Goal: Information Seeking & Learning: Compare options

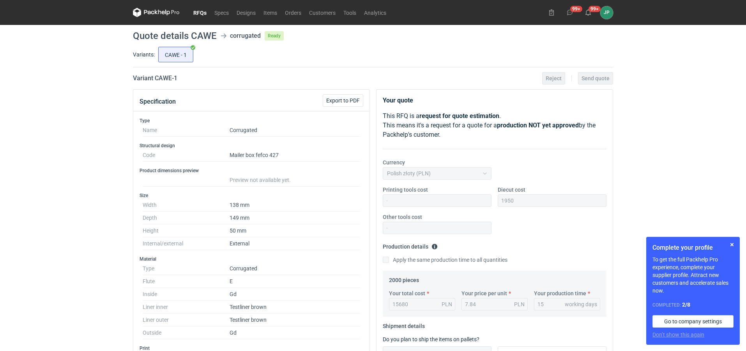
click at [198, 13] on link "RFQs" at bounding box center [199, 12] width 21 height 9
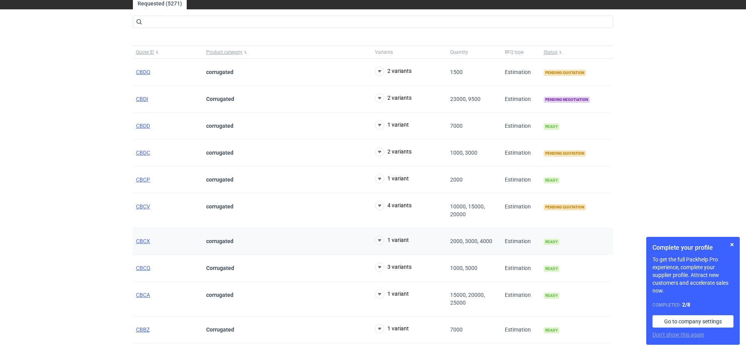
scroll to position [45, 0]
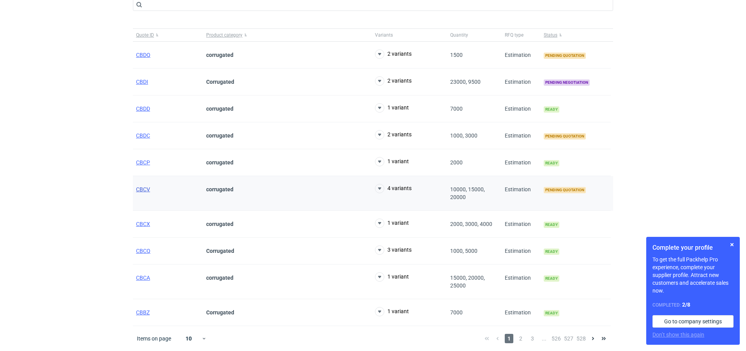
click at [141, 188] on span "CBCV" at bounding box center [143, 189] width 14 height 6
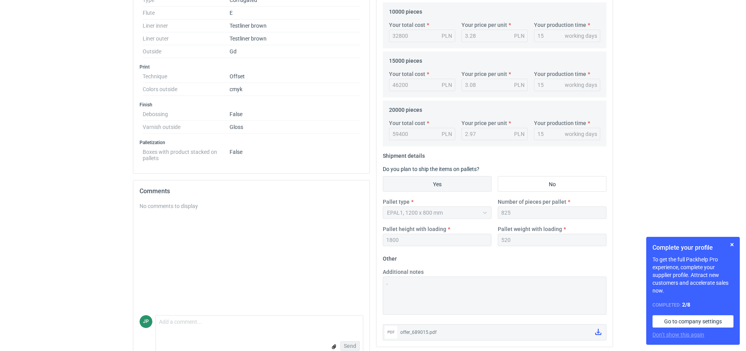
scroll to position [12, 0]
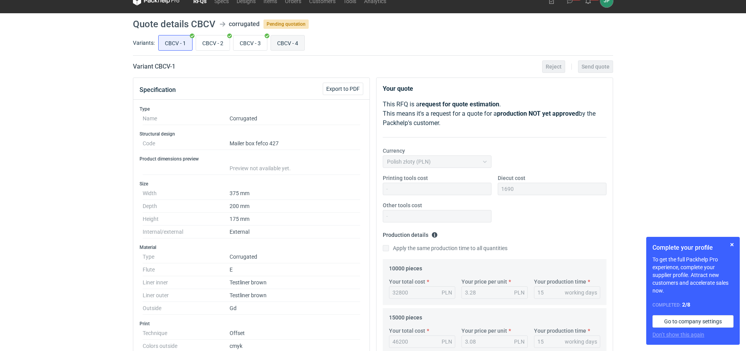
click at [282, 39] on input "CBCV - 4" at bounding box center [288, 42] width 34 height 15
radio input "true"
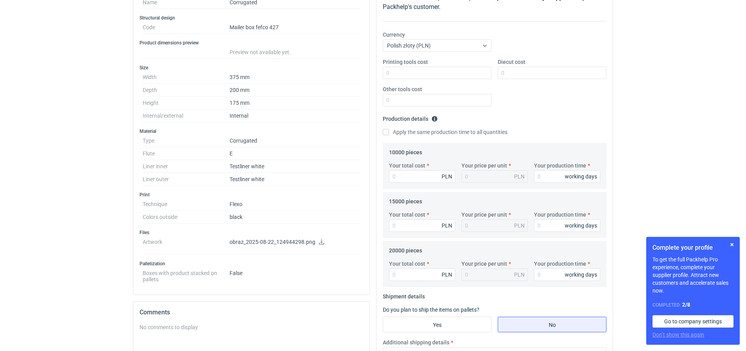
scroll to position [129, 0]
click at [321, 243] on icon at bounding box center [321, 240] width 5 height 5
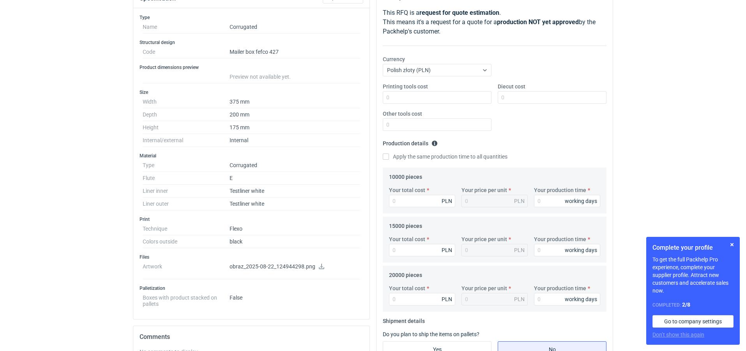
scroll to position [117, 0]
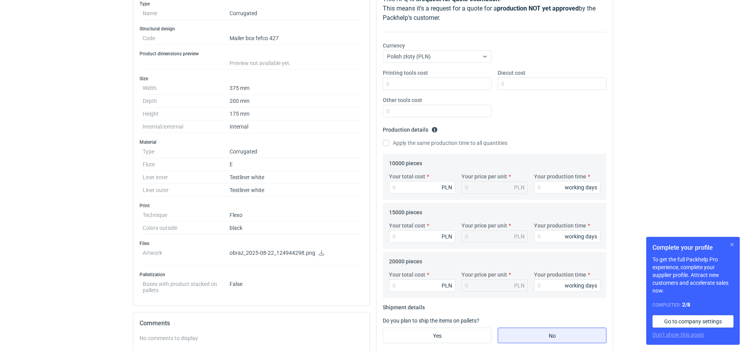
click at [732, 244] on button "button" at bounding box center [731, 244] width 9 height 9
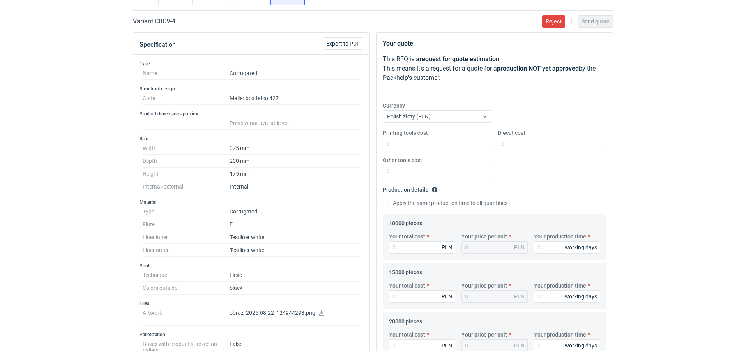
scroll to position [0, 0]
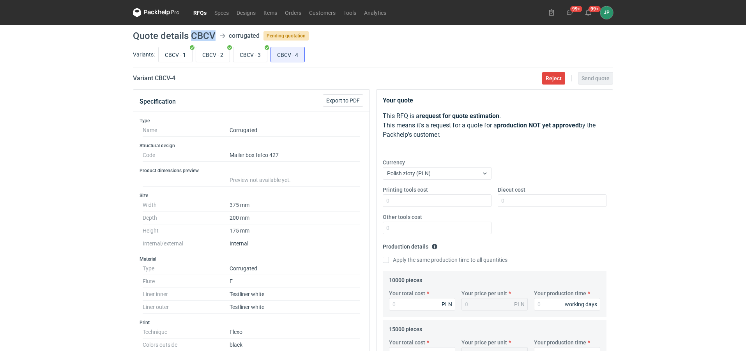
drag, startPoint x: 190, startPoint y: 32, endPoint x: 215, endPoint y: 34, distance: 25.4
click at [215, 34] on header "Quote details CBCV corrugated Pending quotation" at bounding box center [373, 35] width 480 height 9
copy h1 "CBCV"
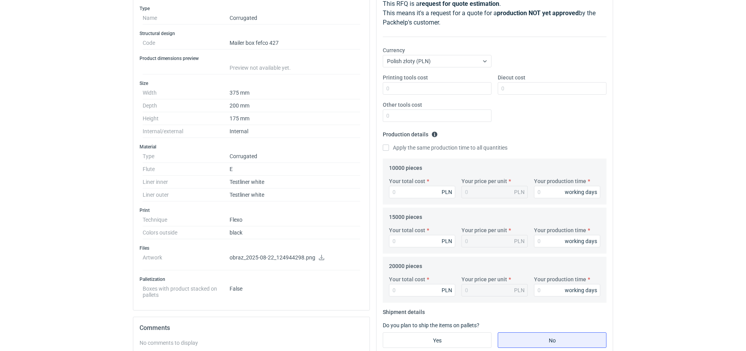
scroll to position [117, 0]
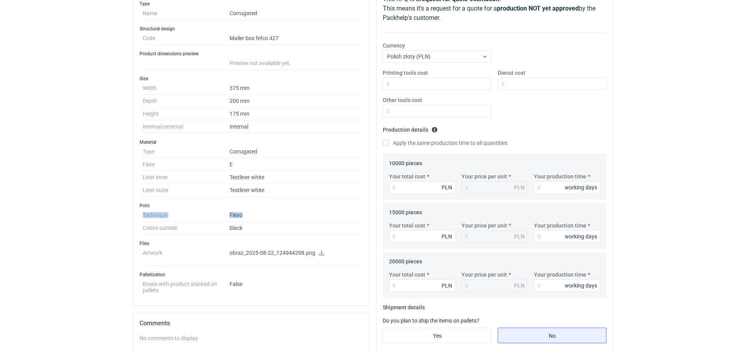
drag, startPoint x: 230, startPoint y: 208, endPoint x: 241, endPoint y: 220, distance: 16.5
click at [241, 220] on div "Print Technique Flexo Colors outside black" at bounding box center [251, 219] width 224 height 32
click at [265, 214] on dd "Flexo" at bounding box center [294, 215] width 131 height 13
drag, startPoint x: 265, startPoint y: 190, endPoint x: 226, endPoint y: 179, distance: 40.1
click at [226, 179] on dl "Type Corrugated Flute E Liner inner Testliner white Liner outer Testliner white" at bounding box center [251, 170] width 217 height 51
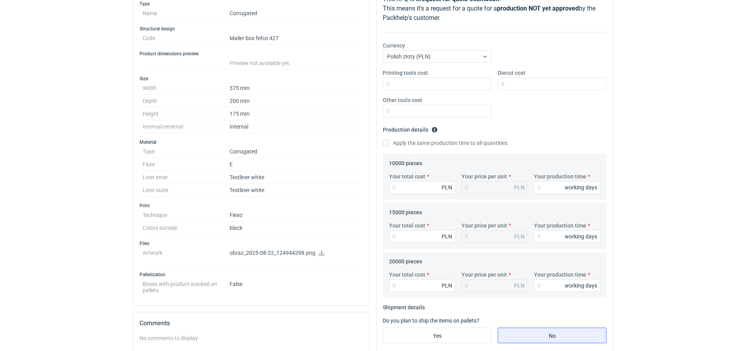
click at [298, 197] on div "Type Name Corrugated Structural design Code Mailer box fefco 427 Product dimens…" at bounding box center [251, 150] width 236 height 311
drag, startPoint x: 270, startPoint y: 191, endPoint x: 130, endPoint y: 175, distance: 141.2
click at [130, 175] on div "Specification Export to PDF Type Name Corrugated Structural design Code Mailer …" at bounding box center [251, 251] width 243 height 558
click at [297, 207] on h3 "Print" at bounding box center [251, 206] width 224 height 6
click at [23, 188] on div "RFQs Specs Designs Items Orders Customers Tools Analytics 99+ 99+ JP [PERSON_NA…" at bounding box center [373, 58] width 746 height 351
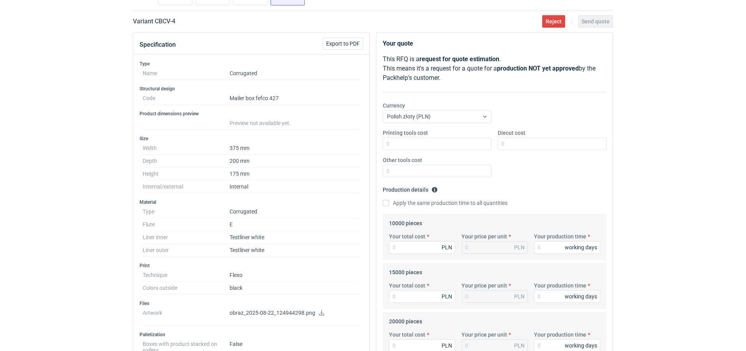
scroll to position [0, 0]
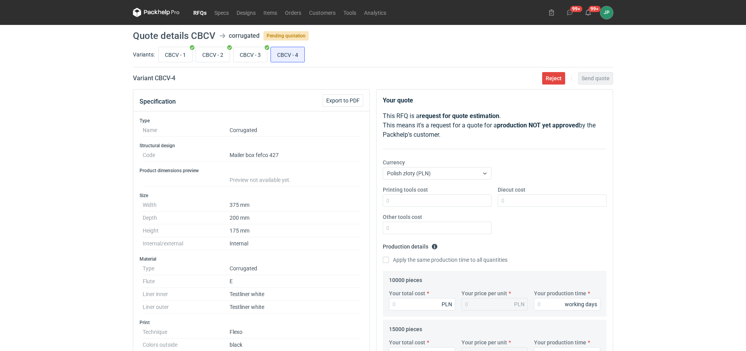
click at [201, 14] on link "RFQs" at bounding box center [199, 12] width 21 height 9
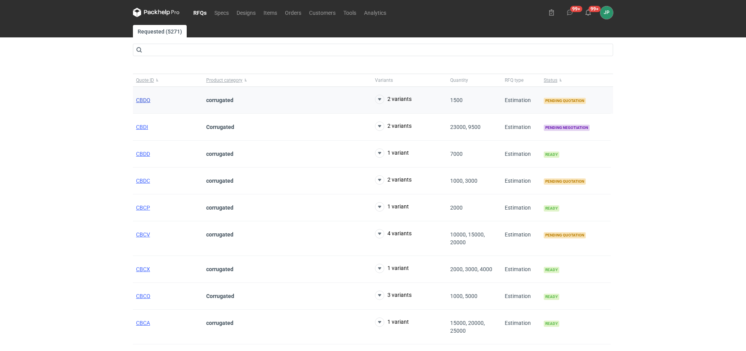
click at [147, 101] on span "CBDQ" at bounding box center [143, 100] width 14 height 6
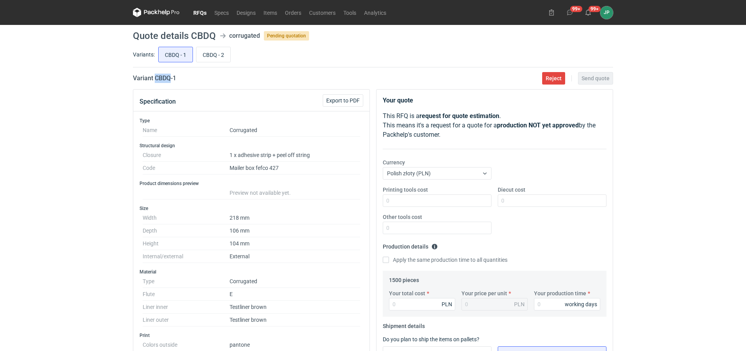
drag, startPoint x: 169, startPoint y: 76, endPoint x: 155, endPoint y: 74, distance: 14.5
click at [155, 74] on h2 "Variant CBDQ - 1" at bounding box center [154, 78] width 43 height 9
copy h2 "CBDQ"
click at [209, 53] on input "CBDQ - 2" at bounding box center [213, 54] width 34 height 15
radio input "true"
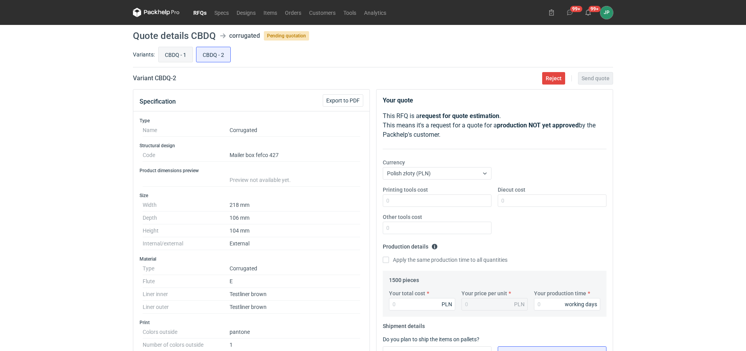
click at [185, 50] on input "CBDQ - 1" at bounding box center [176, 54] width 34 height 15
radio input "true"
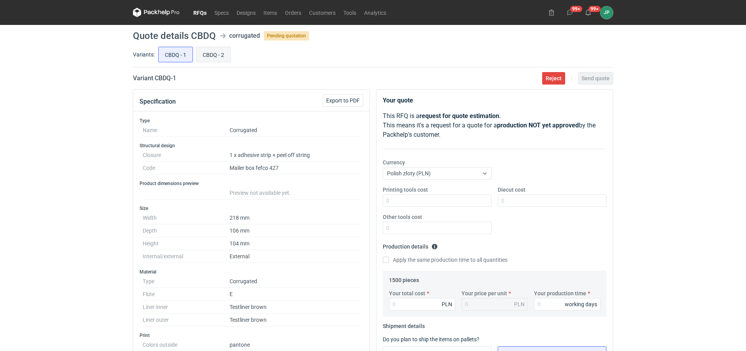
click at [210, 57] on input "CBDQ - 2" at bounding box center [213, 54] width 34 height 15
radio input "true"
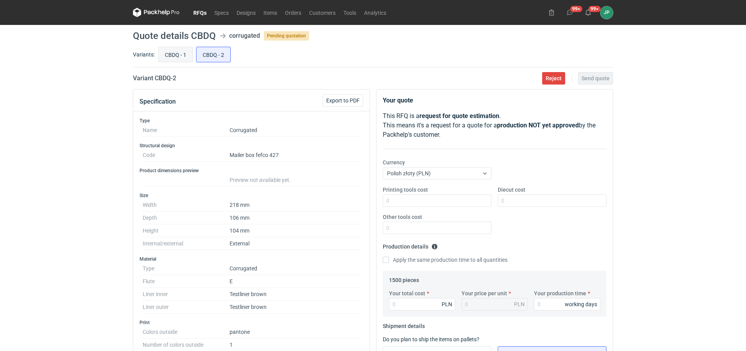
click at [169, 48] on input "CBDQ - 1" at bounding box center [176, 54] width 34 height 15
radio input "true"
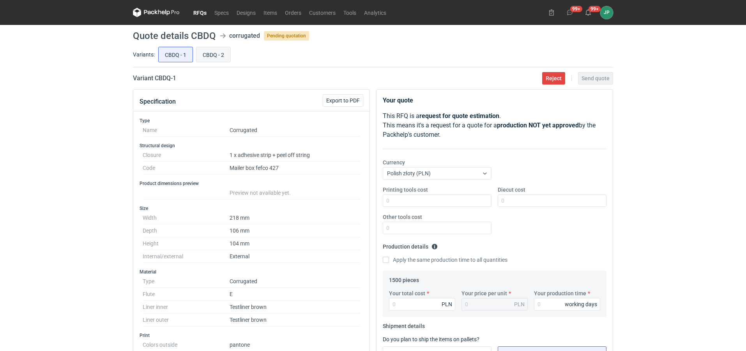
click at [214, 48] on input "CBDQ - 2" at bounding box center [213, 54] width 34 height 15
radio input "true"
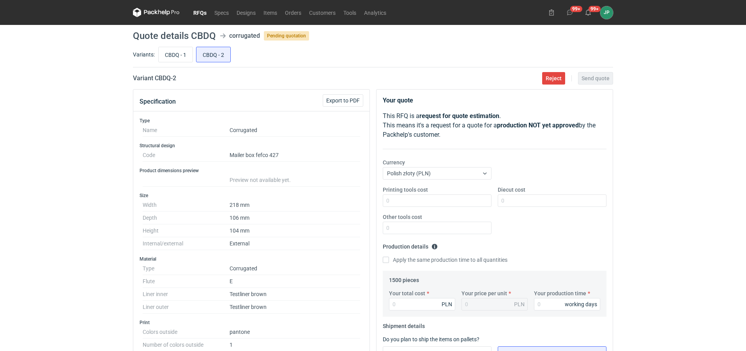
click at [170, 45] on main "Quote details CBDQ corrugated Pending quotation Variants: CBDQ - 1 CBDQ - 2 Var…" at bounding box center [373, 289] width 486 height 529
click at [185, 58] on input "CBDQ - 1" at bounding box center [176, 54] width 34 height 15
radio input "true"
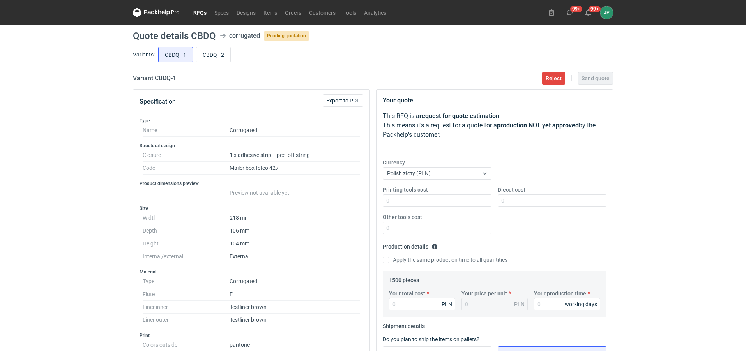
click at [219, 63] on div "CBDQ - 1 CBDQ - 2" at bounding box center [385, 54] width 456 height 19
click at [205, 46] on div "CBDQ - 1 CBDQ - 2" at bounding box center [385, 54] width 456 height 19
click at [207, 51] on input "CBDQ - 2" at bounding box center [213, 54] width 34 height 15
radio input "true"
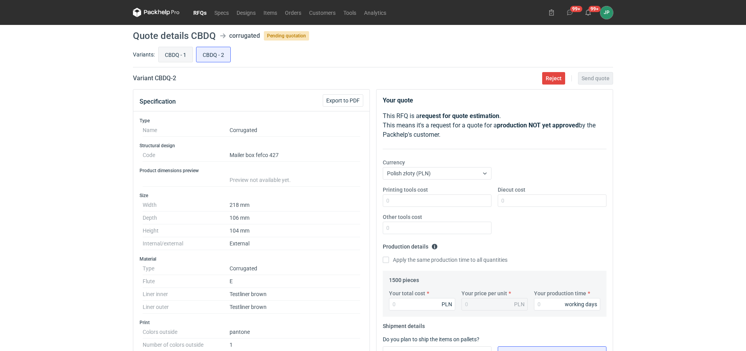
click at [164, 55] on input "CBDQ - 1" at bounding box center [176, 54] width 34 height 15
radio input "true"
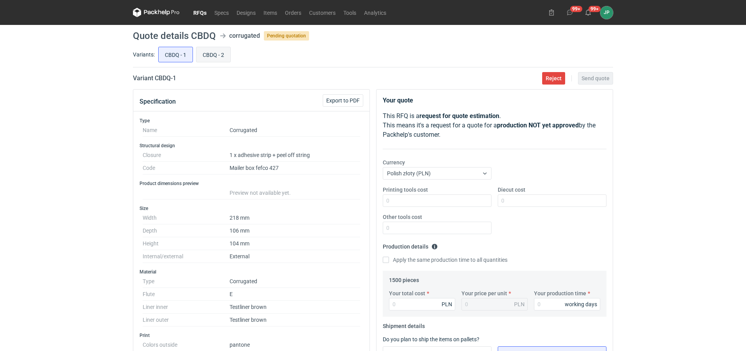
click at [208, 54] on input "CBDQ - 2" at bounding box center [213, 54] width 34 height 15
radio input "true"
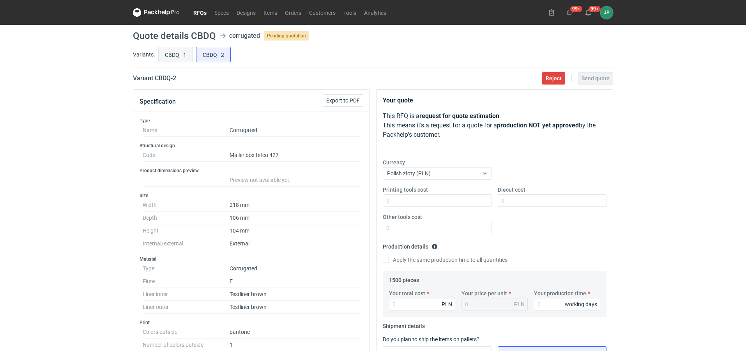
click at [170, 61] on input "CBDQ - 1" at bounding box center [176, 54] width 34 height 15
radio input "true"
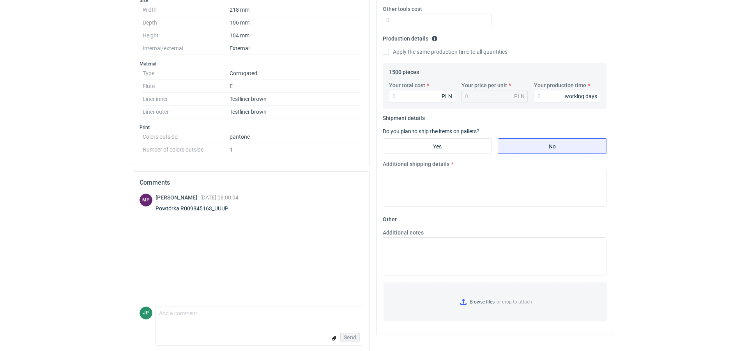
scroll to position [215, 0]
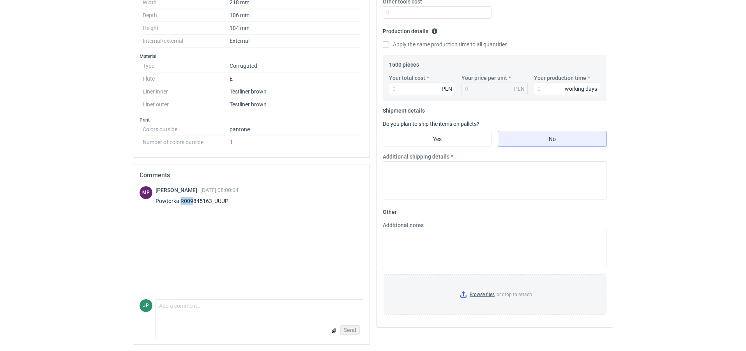
drag, startPoint x: 182, startPoint y: 198, endPoint x: 193, endPoint y: 200, distance: 10.9
click at [193, 200] on div "Powtórka R009845163_UUUP" at bounding box center [196, 201] width 83 height 8
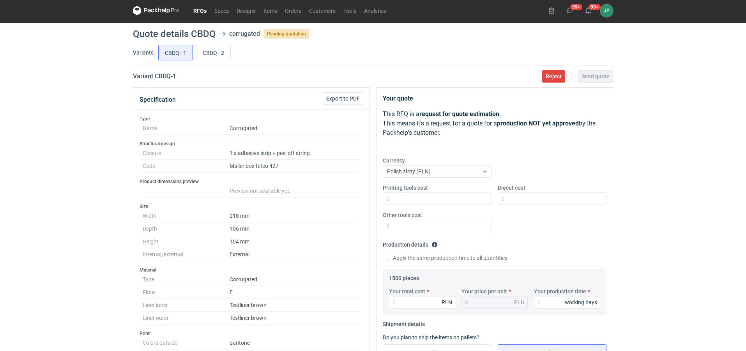
scroll to position [0, 0]
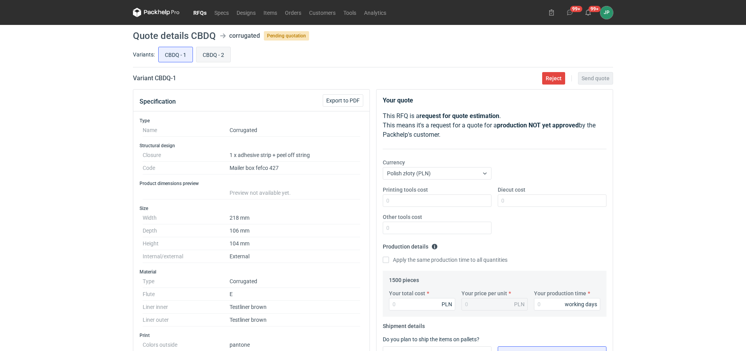
click at [214, 61] on input "CBDQ - 2" at bounding box center [213, 54] width 34 height 15
radio input "true"
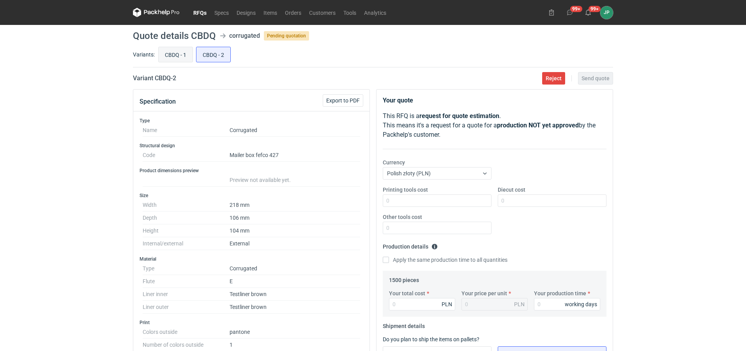
click at [178, 56] on input "CBDQ - 1" at bounding box center [176, 54] width 34 height 15
radio input "true"
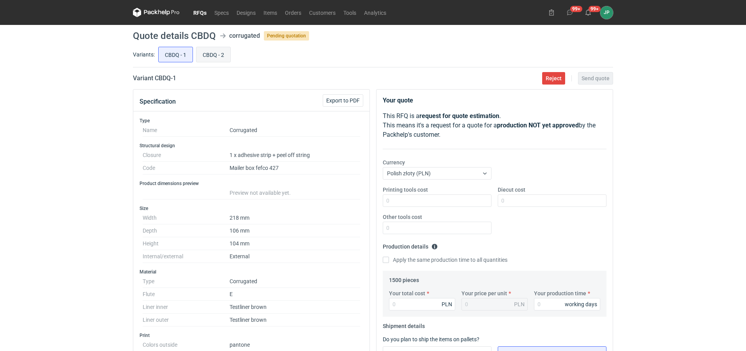
click at [207, 60] on input "CBDQ - 2" at bounding box center [213, 54] width 34 height 15
radio input "true"
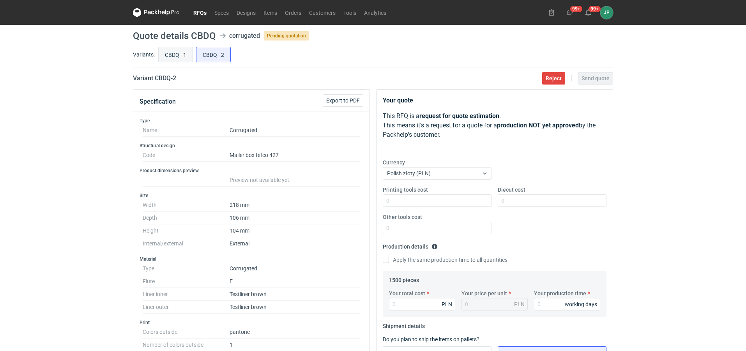
click at [181, 55] on input "CBDQ - 1" at bounding box center [176, 54] width 34 height 15
radio input "true"
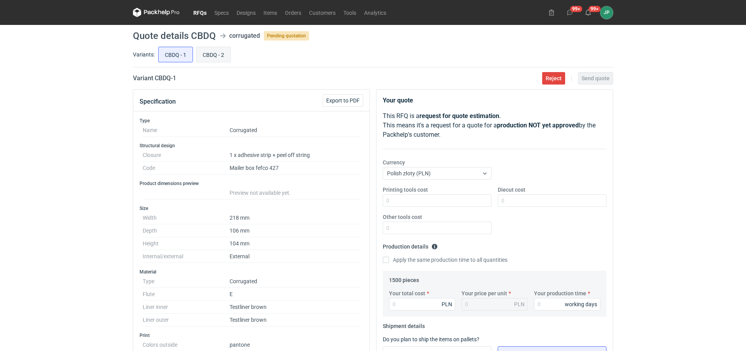
click at [212, 61] on input "CBDQ - 2" at bounding box center [213, 54] width 34 height 15
radio input "true"
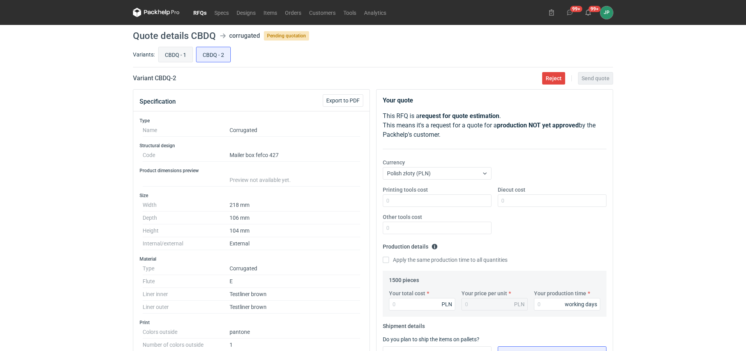
click at [183, 54] on input "CBDQ - 1" at bounding box center [176, 54] width 34 height 15
radio input "true"
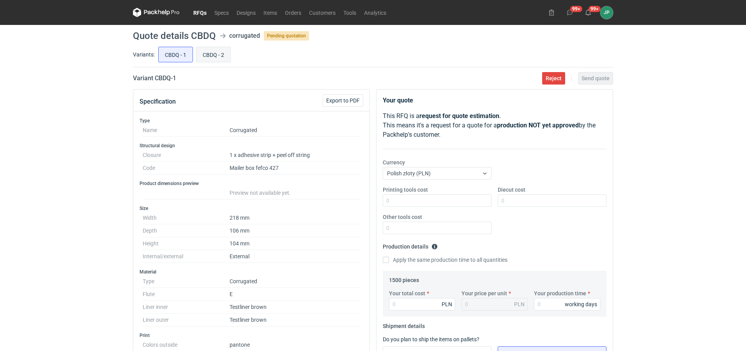
click at [214, 55] on input "CBDQ - 2" at bounding box center [213, 54] width 34 height 15
radio input "true"
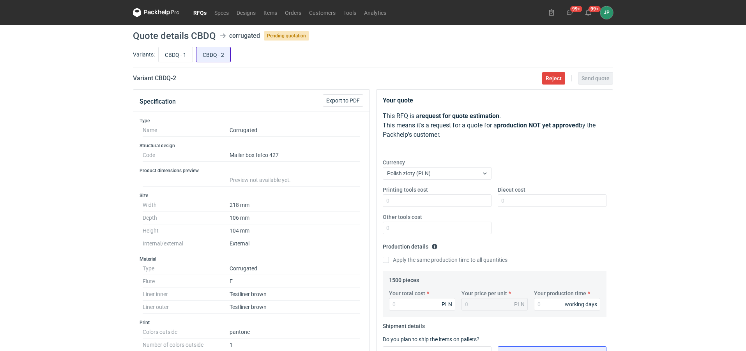
click at [212, 55] on input "CBDQ - 2" at bounding box center [213, 54] width 34 height 15
click at [180, 53] on input "CBDQ - 1" at bounding box center [176, 54] width 34 height 15
radio input "true"
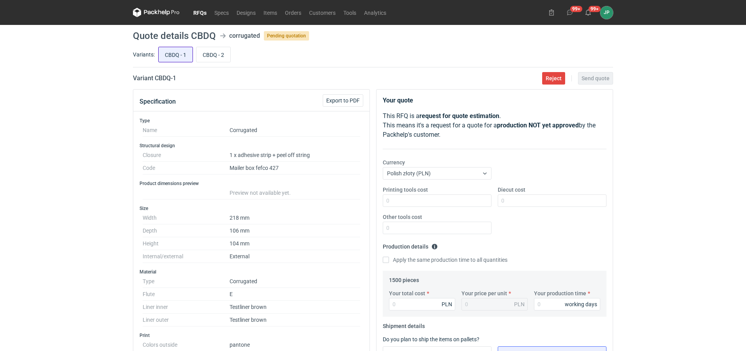
click at [175, 52] on input "CBDQ - 1" at bounding box center [176, 54] width 34 height 15
click at [219, 45] on div "CBDQ - 1 CBDQ - 2" at bounding box center [385, 54] width 456 height 19
click at [220, 55] on input "CBDQ - 2" at bounding box center [213, 54] width 34 height 15
radio input "true"
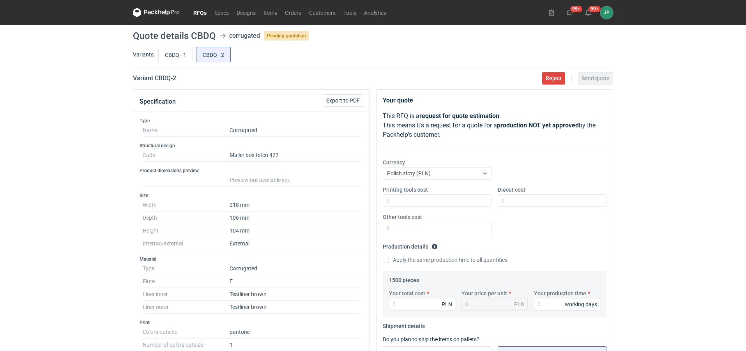
click at [202, 16] on link "RFQs" at bounding box center [199, 12] width 21 height 9
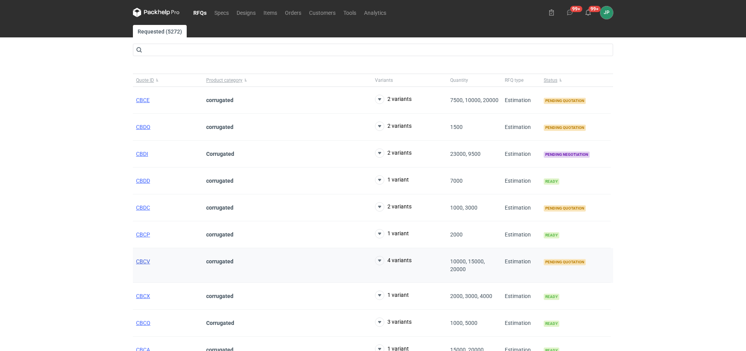
click at [144, 262] on span "CBCV" at bounding box center [143, 261] width 14 height 6
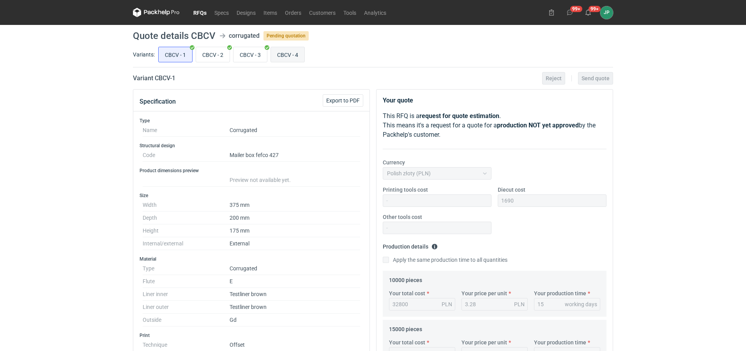
click at [294, 50] on input "CBCV - 4" at bounding box center [288, 54] width 34 height 15
radio input "true"
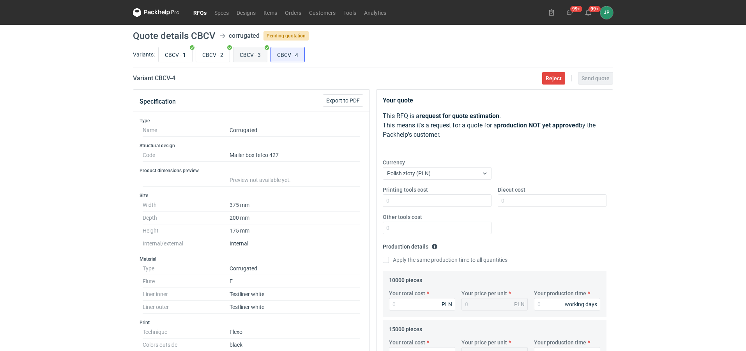
click at [254, 59] on input "CBCV - 3" at bounding box center [250, 54] width 34 height 15
radio input "true"
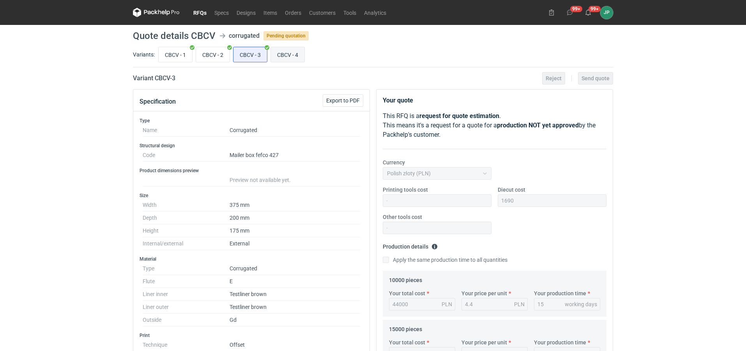
click at [281, 56] on input "CBCV - 4" at bounding box center [288, 54] width 34 height 15
radio input "true"
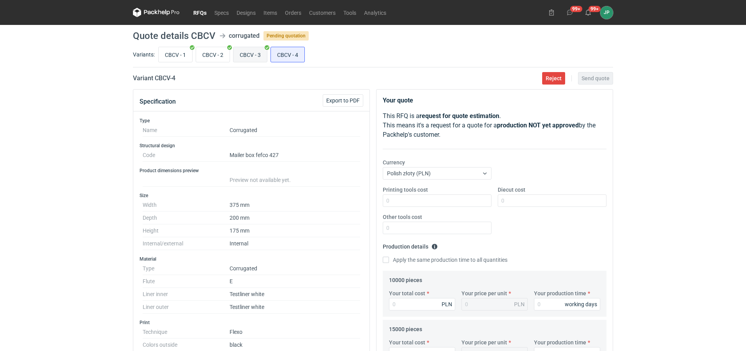
click at [253, 54] on input "CBCV - 3" at bounding box center [250, 54] width 34 height 15
radio input "true"
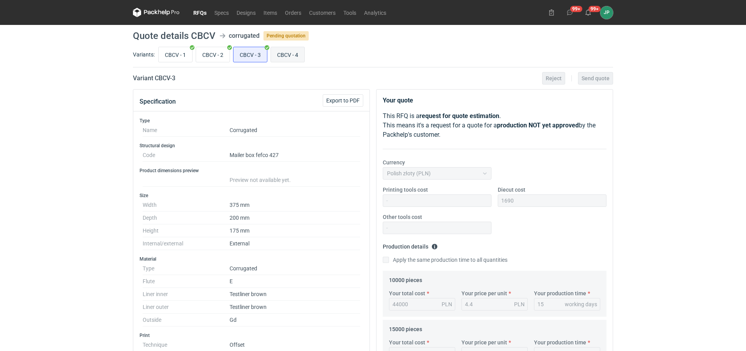
click at [286, 56] on input "CBCV - 4" at bounding box center [288, 54] width 34 height 15
radio input "true"
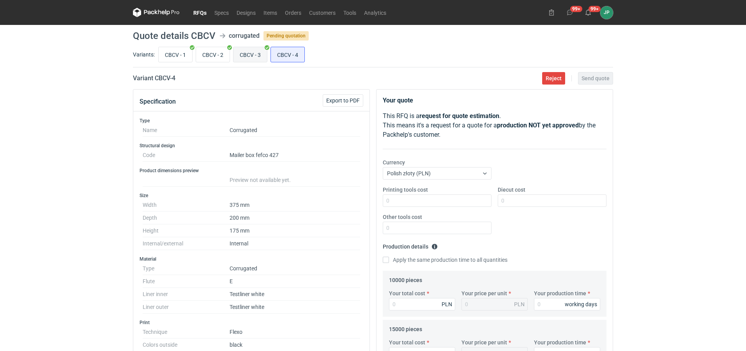
click at [245, 61] on input "CBCV - 3" at bounding box center [250, 54] width 34 height 15
radio input "true"
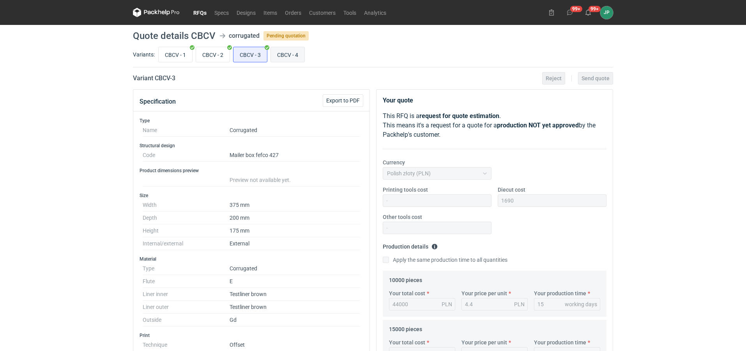
click at [281, 59] on input "CBCV - 4" at bounding box center [288, 54] width 34 height 15
radio input "true"
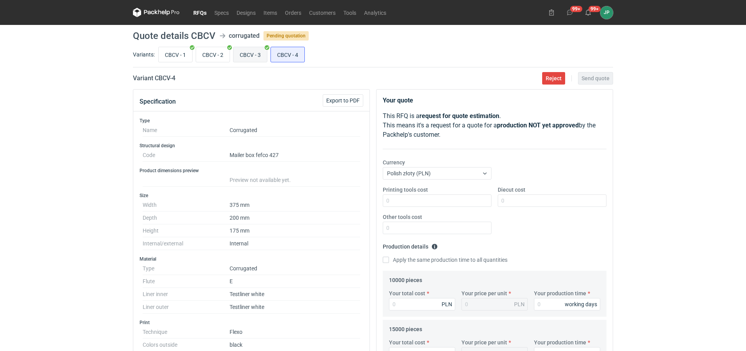
click at [255, 57] on input "CBCV - 3" at bounding box center [250, 54] width 34 height 15
radio input "true"
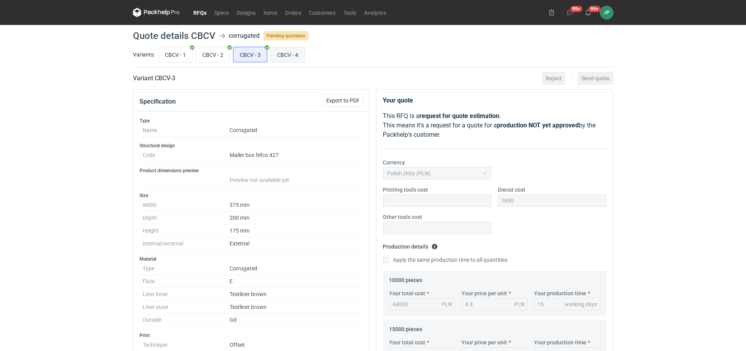
click at [292, 52] on input "CBCV - 4" at bounding box center [288, 54] width 34 height 15
radio input "true"
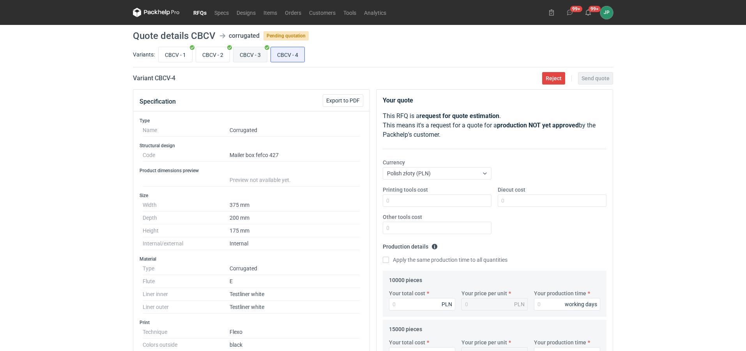
click at [249, 58] on input "CBCV - 3" at bounding box center [250, 54] width 34 height 15
radio input "true"
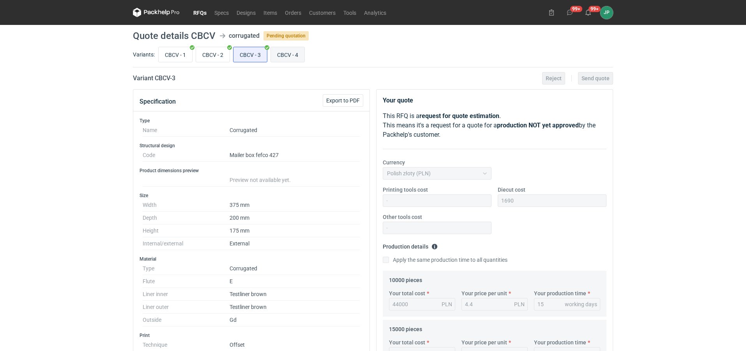
click at [282, 58] on input "CBCV - 4" at bounding box center [288, 54] width 34 height 15
radio input "true"
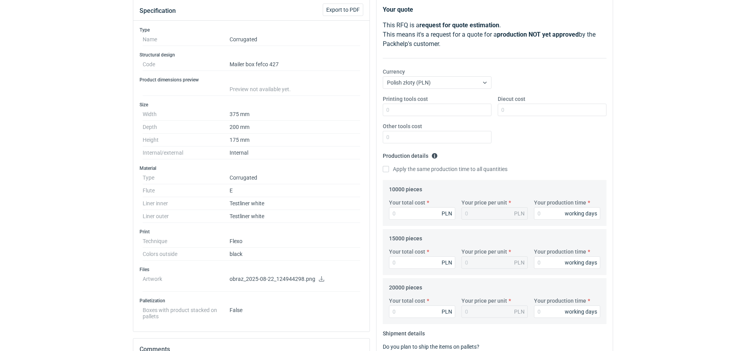
scroll to position [195, 0]
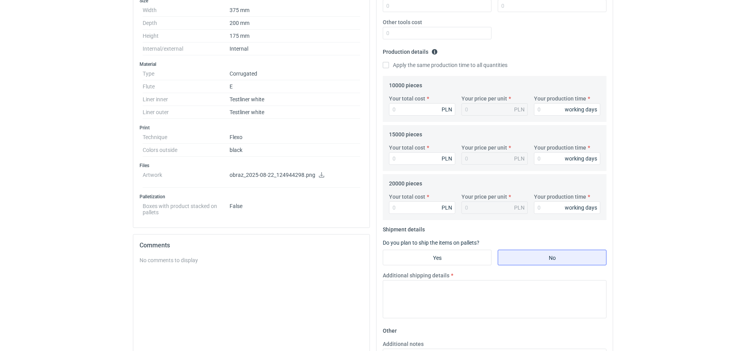
click at [320, 173] on icon at bounding box center [321, 174] width 5 height 5
click at [279, 176] on p "obraz_2025-08-22_124944298.png" at bounding box center [294, 175] width 131 height 7
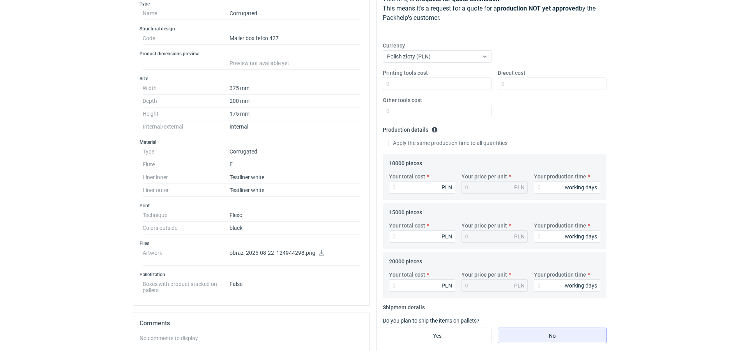
scroll to position [39, 0]
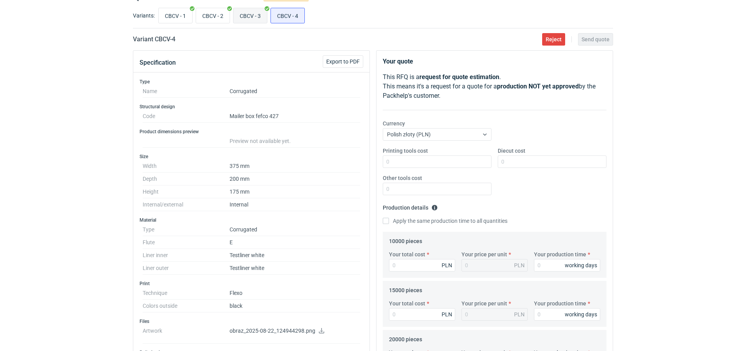
click at [258, 19] on input "CBCV - 3" at bounding box center [250, 15] width 34 height 15
radio input "true"
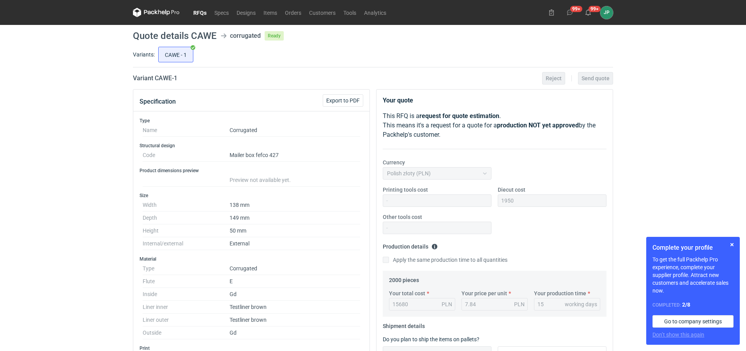
click at [200, 15] on link "RFQs" at bounding box center [199, 12] width 21 height 9
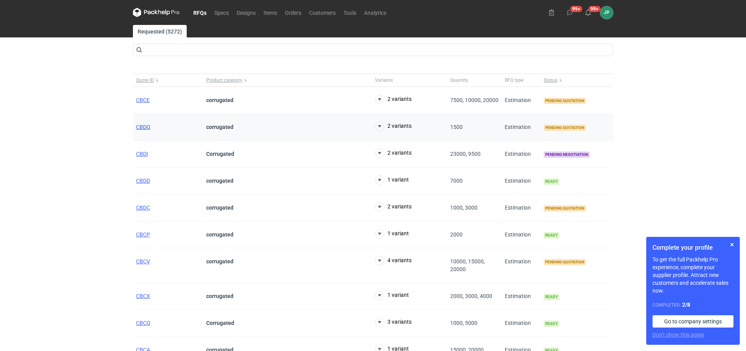
click at [149, 124] on span "CBDQ" at bounding box center [143, 127] width 14 height 6
click at [140, 127] on span "CBDQ" at bounding box center [143, 127] width 14 height 6
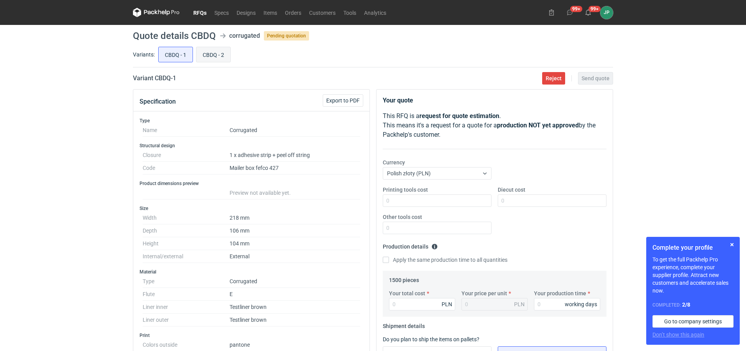
click at [208, 57] on input "CBDQ - 2" at bounding box center [213, 54] width 34 height 15
radio input "true"
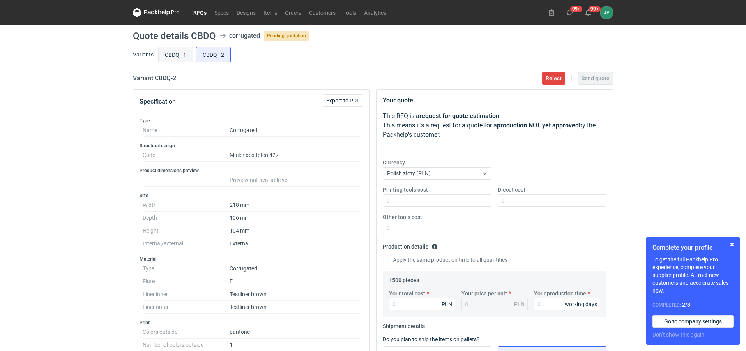
click at [181, 56] on input "CBDQ - 1" at bounding box center [176, 54] width 34 height 15
radio input "true"
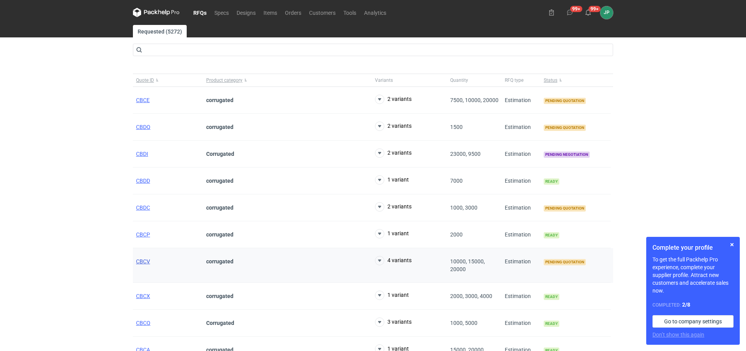
click at [147, 260] on span "CBCV" at bounding box center [143, 261] width 14 height 6
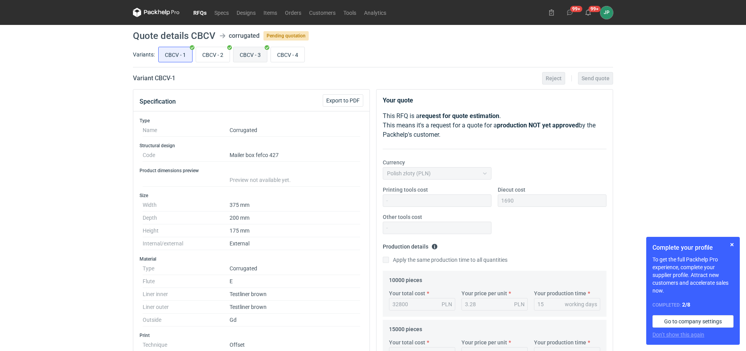
click at [249, 58] on input "CBCV - 3" at bounding box center [250, 54] width 34 height 15
radio input "true"
click at [221, 58] on input "CBCV - 2" at bounding box center [213, 54] width 34 height 15
radio input "true"
click at [176, 61] on input "CBCV - 1" at bounding box center [176, 54] width 34 height 15
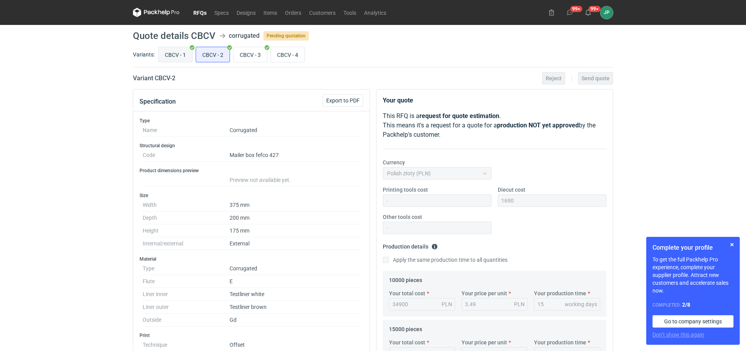
radio input "true"
click at [289, 54] on input "CBCV - 4" at bounding box center [288, 54] width 34 height 15
radio input "true"
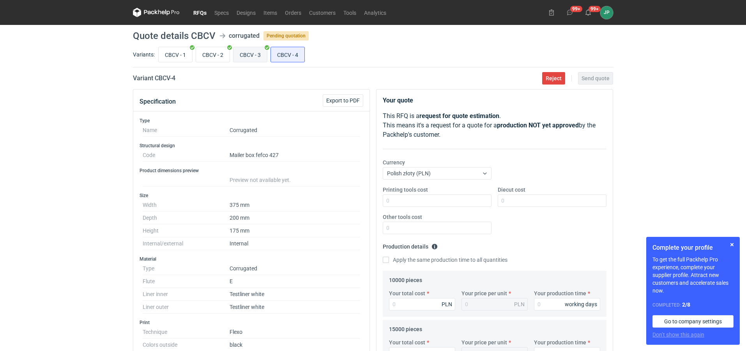
click at [244, 57] on input "CBCV - 3" at bounding box center [250, 54] width 34 height 15
radio input "true"
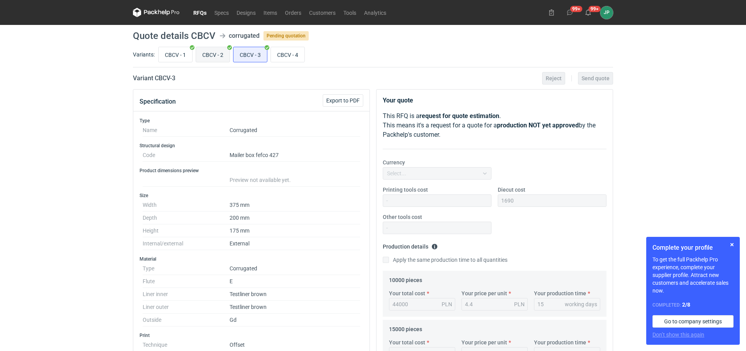
click at [212, 60] on input "CBCV - 2" at bounding box center [213, 54] width 34 height 15
radio input "true"
click at [180, 56] on input "CBCV - 1" at bounding box center [176, 54] width 34 height 15
radio input "true"
click at [278, 55] on input "CBCV - 4" at bounding box center [288, 54] width 34 height 15
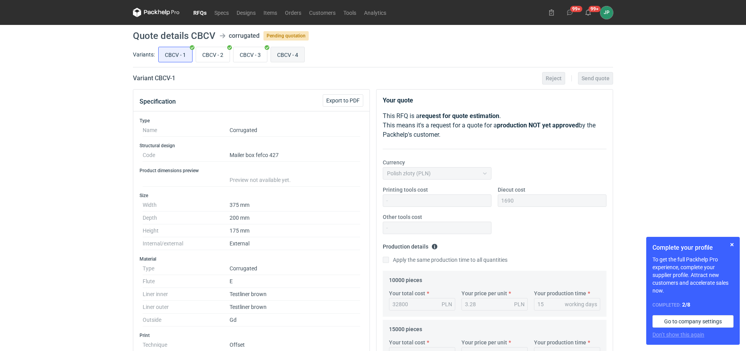
radio input "true"
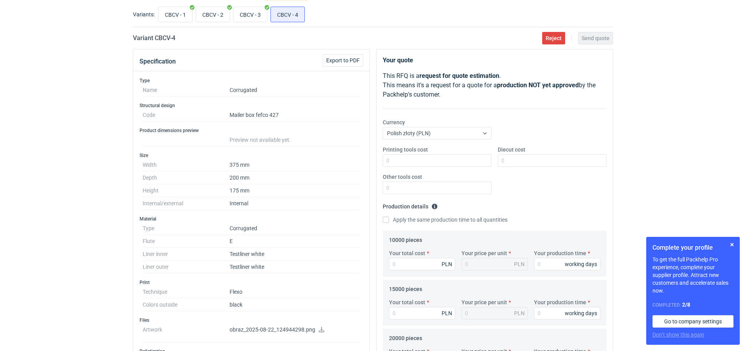
scroll to position [78, 0]
